Goal: Information Seeking & Learning: Learn about a topic

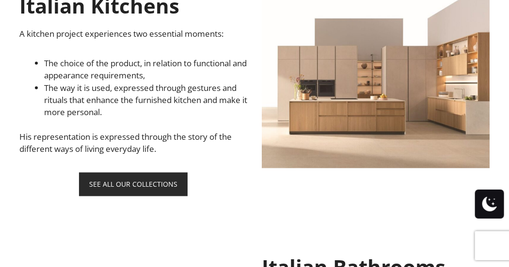
scroll to position [508, 0]
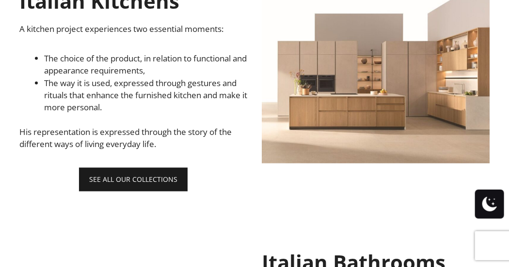
click at [118, 175] on link "SEE ALL OUR COLLECTIONS" at bounding box center [133, 180] width 109 height 24
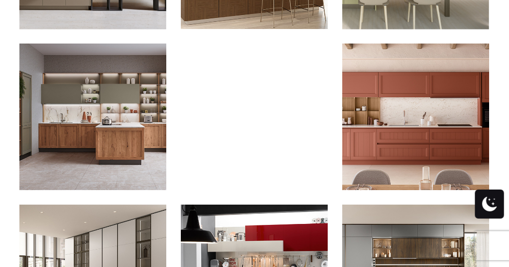
scroll to position [652, 0]
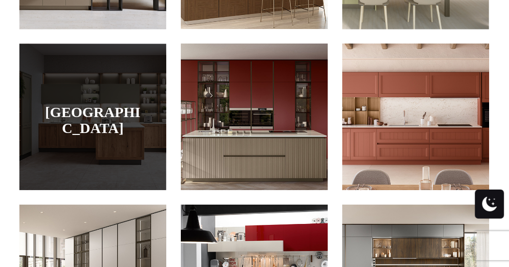
click at [118, 124] on div at bounding box center [92, 117] width 147 height 147
click at [111, 104] on link "[GEOGRAPHIC_DATA]" at bounding box center [93, 120] width 98 height 32
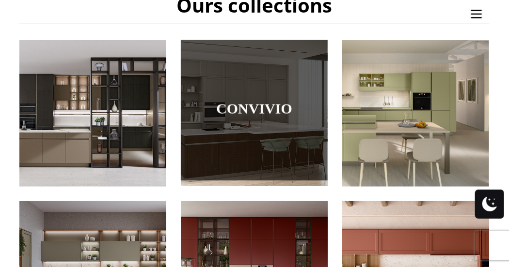
scroll to position [494, 0]
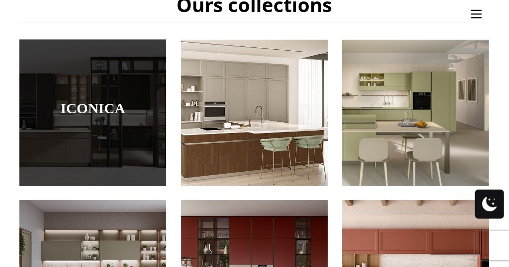
click at [141, 124] on div at bounding box center [92, 113] width 147 height 147
click at [109, 100] on link "Iconica" at bounding box center [93, 108] width 98 height 16
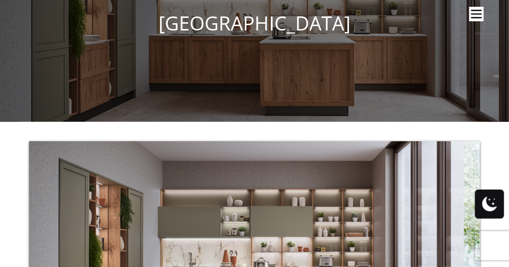
scroll to position [245, 0]
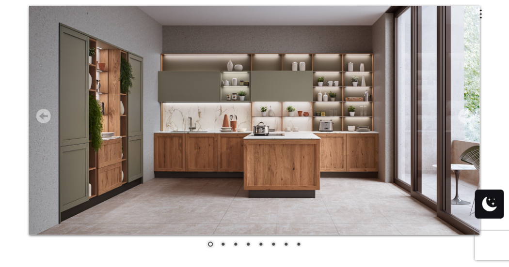
click at [223, 245] on link "2" at bounding box center [223, 245] width 11 height 11
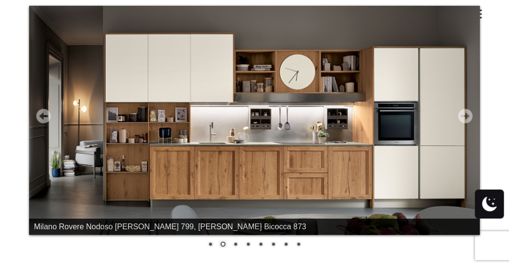
click at [235, 243] on link "3" at bounding box center [235, 245] width 11 height 11
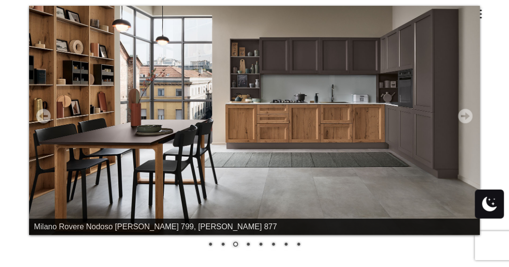
click at [248, 244] on link "4" at bounding box center [248, 245] width 11 height 11
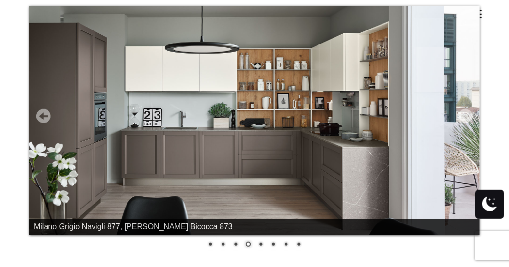
click at [263, 243] on link "5" at bounding box center [260, 245] width 11 height 11
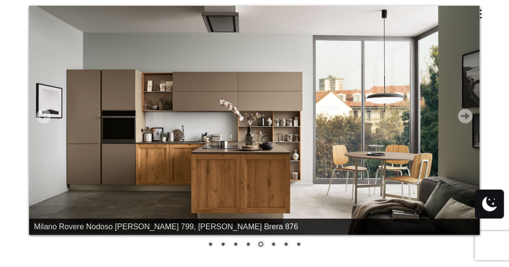
click at [287, 244] on link "7" at bounding box center [286, 245] width 11 height 11
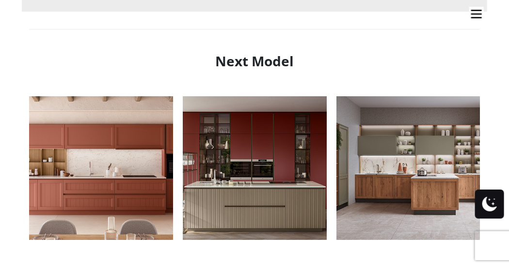
scroll to position [1050, 0]
